Goal: Information Seeking & Learning: Learn about a topic

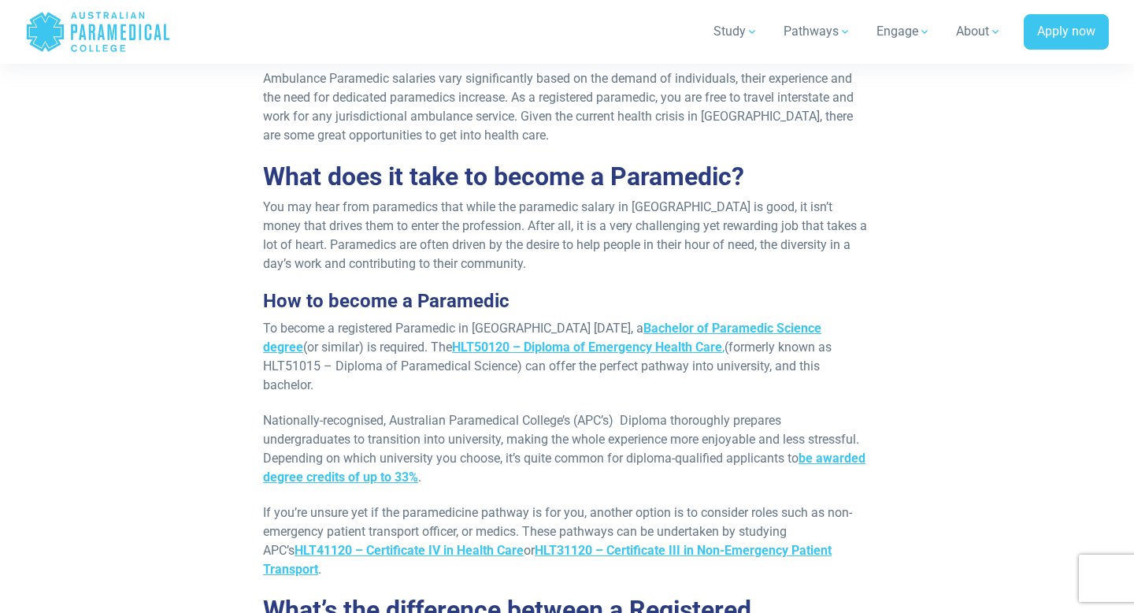
scroll to position [4114, 0]
click at [486, 340] on strong "HLT50120 – Diploma of Emergency Health Care" at bounding box center [587, 347] width 270 height 15
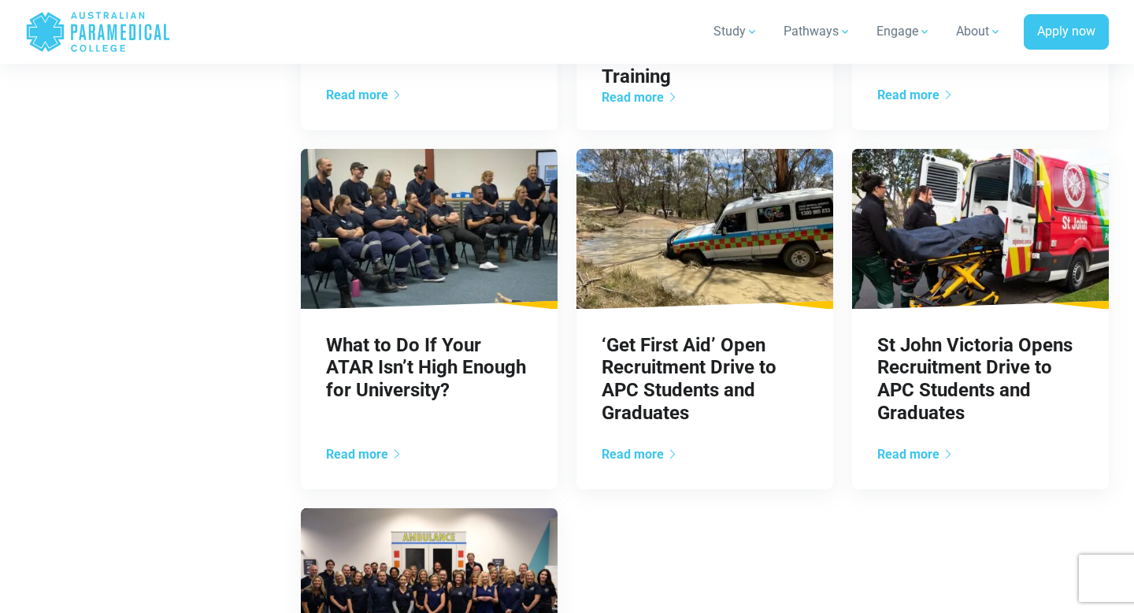
scroll to position [1337, 0]
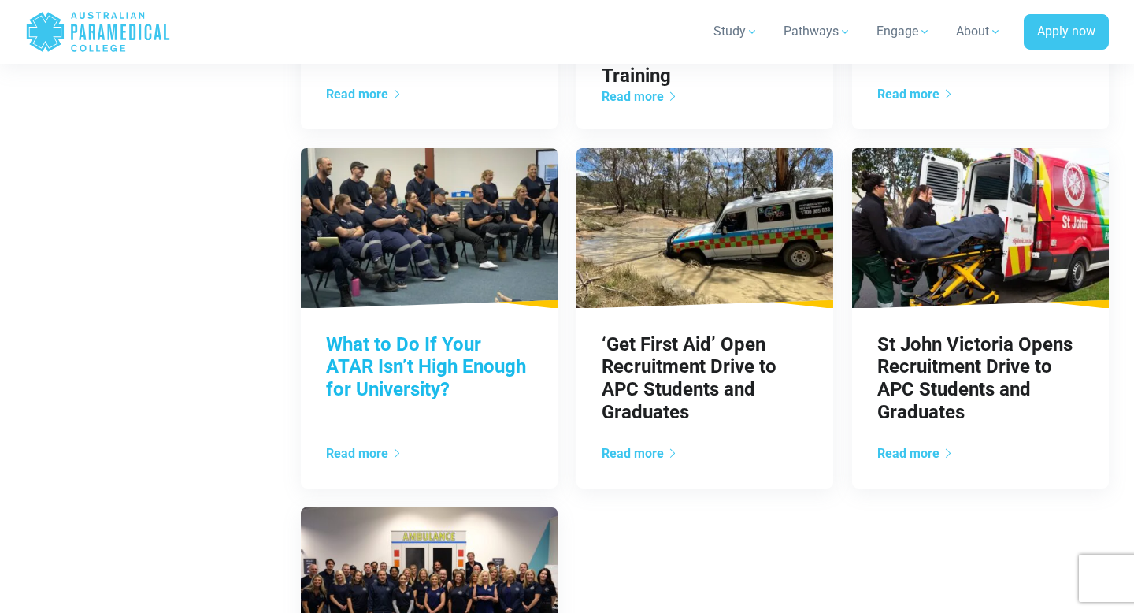
click at [432, 362] on link "What to Do If Your ATAR Isn’t High Enough for University?" at bounding box center [426, 367] width 200 height 68
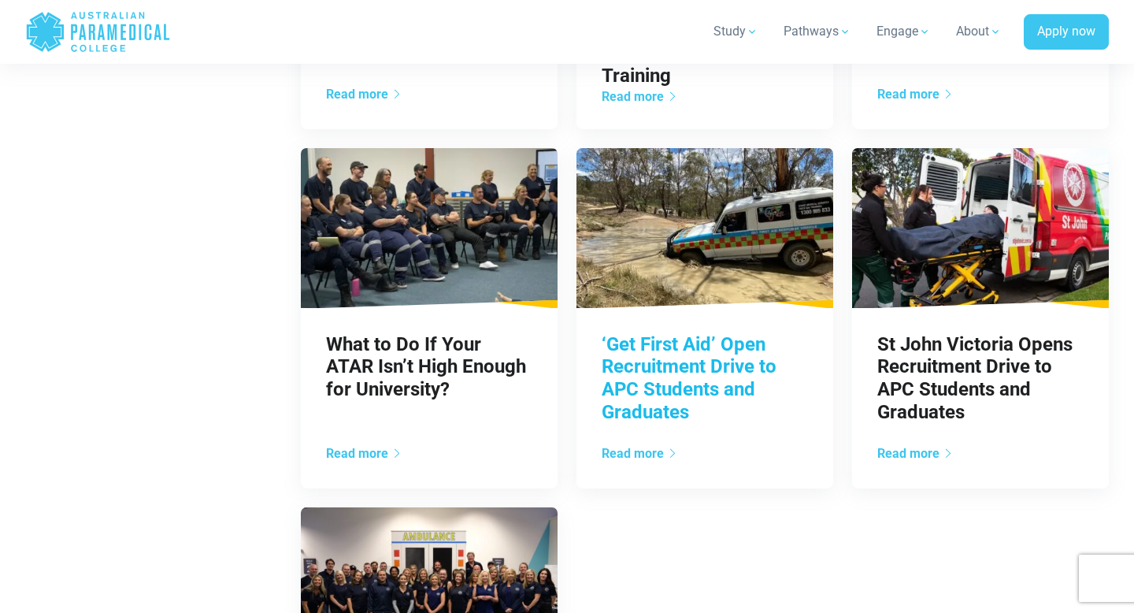
click at [657, 376] on link "‘Get First Aid’ Open Recruitment Drive to APC Students and Graduates" at bounding box center [689, 378] width 175 height 90
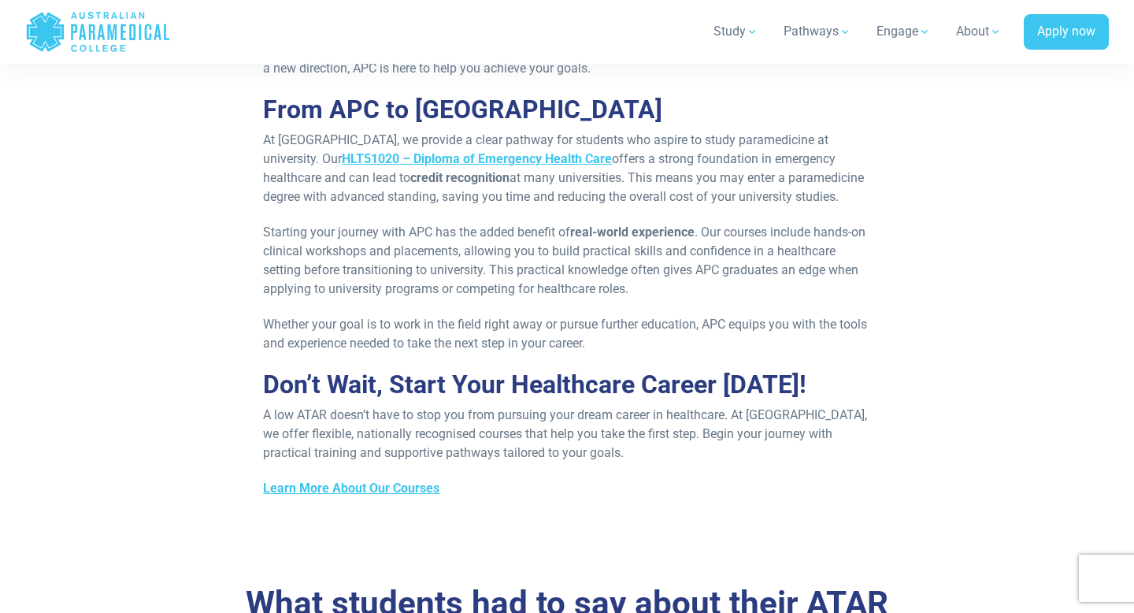
scroll to position [1645, 0]
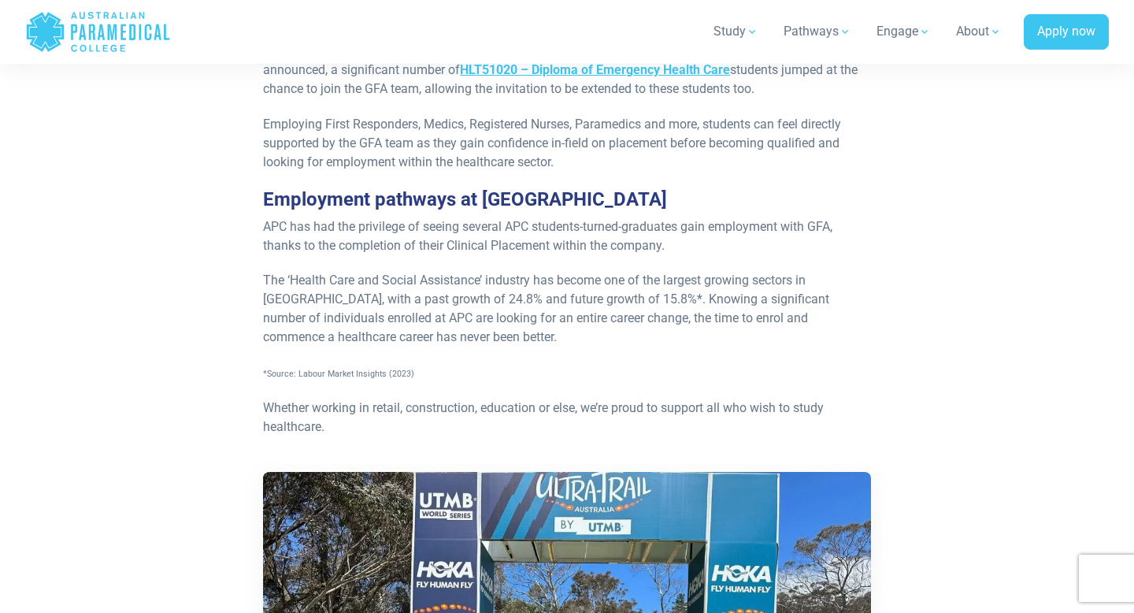
scroll to position [1270, 0]
